Goal: Find contact information: Find contact information

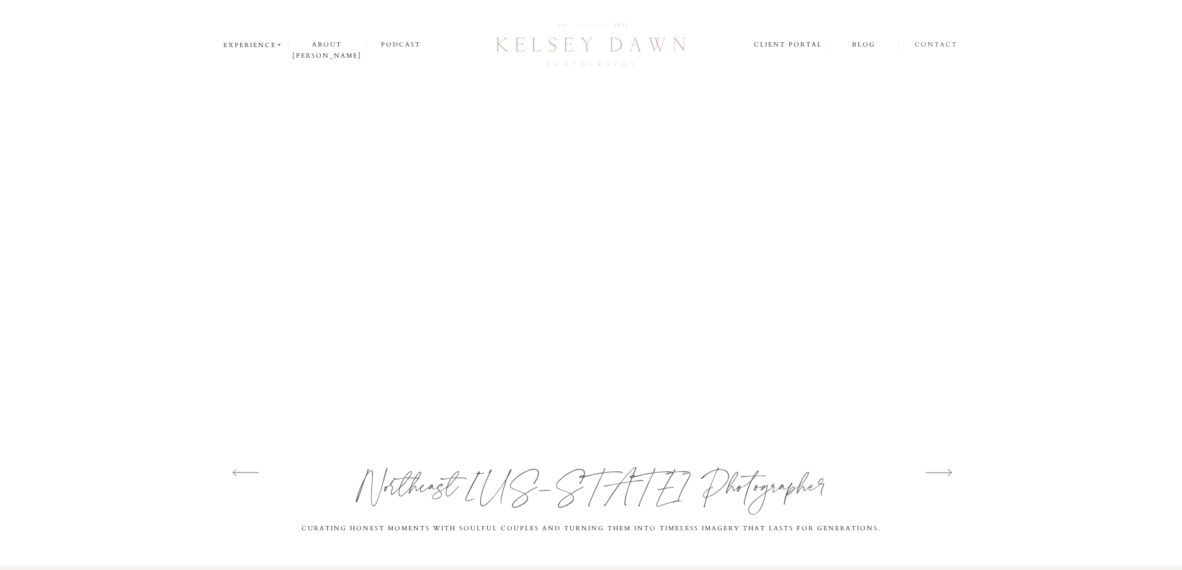
click at [928, 40] on nav "contact" at bounding box center [936, 45] width 43 height 12
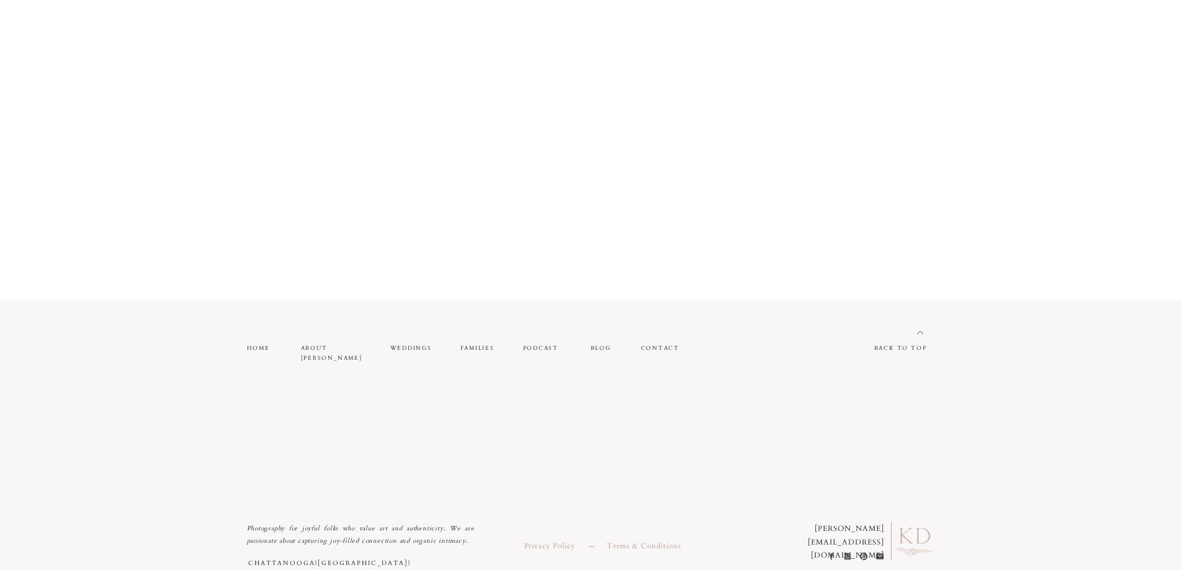
scroll to position [1211, 0]
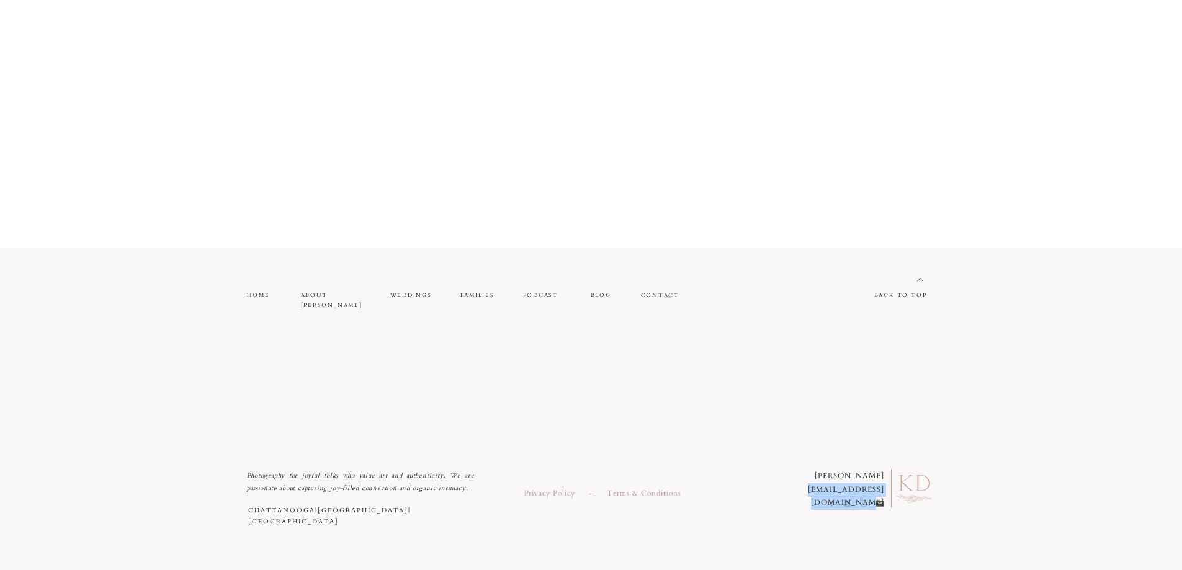
drag, startPoint x: 771, startPoint y: 490, endPoint x: 881, endPoint y: 488, distance: 110.5
click at [881, 488] on p "[PERSON_NAME] [PERSON_NAME][EMAIL_ADDRESS][DOMAIN_NAME]" at bounding box center [823, 482] width 121 height 25
copy p "[EMAIL_ADDRESS][DOMAIN_NAME]"
